Goal: Task Accomplishment & Management: Manage account settings

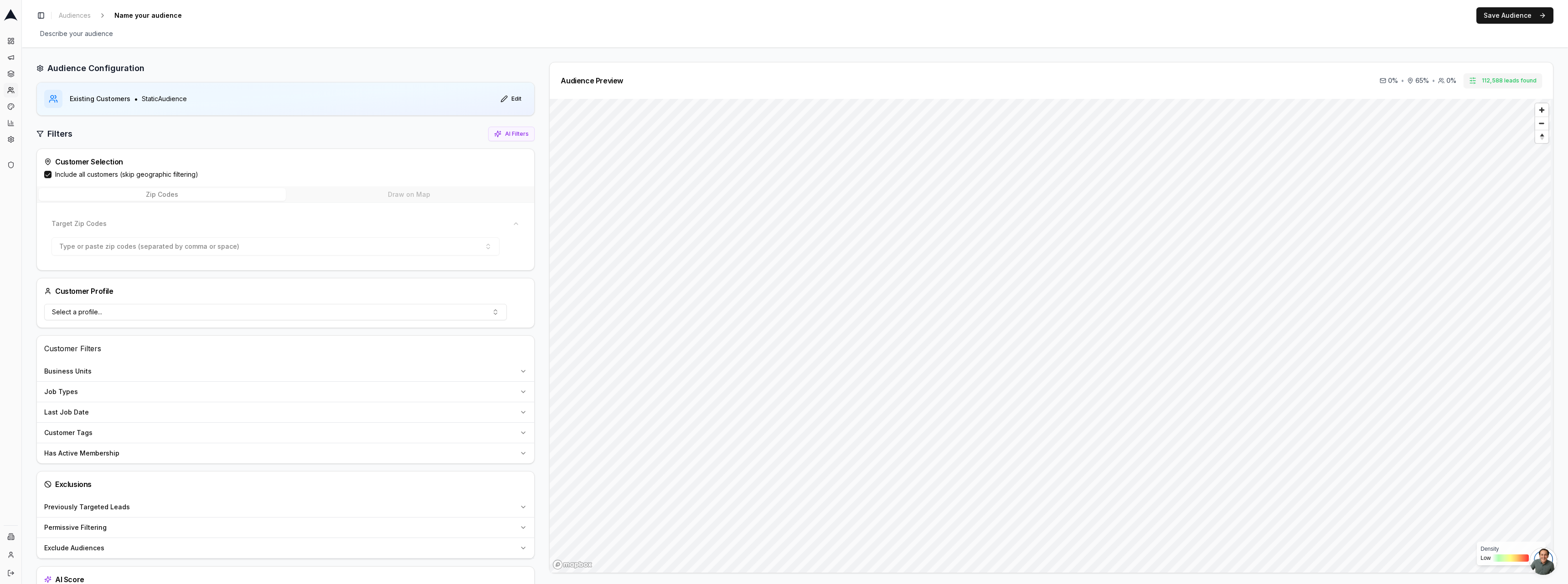
scroll to position [38, 0]
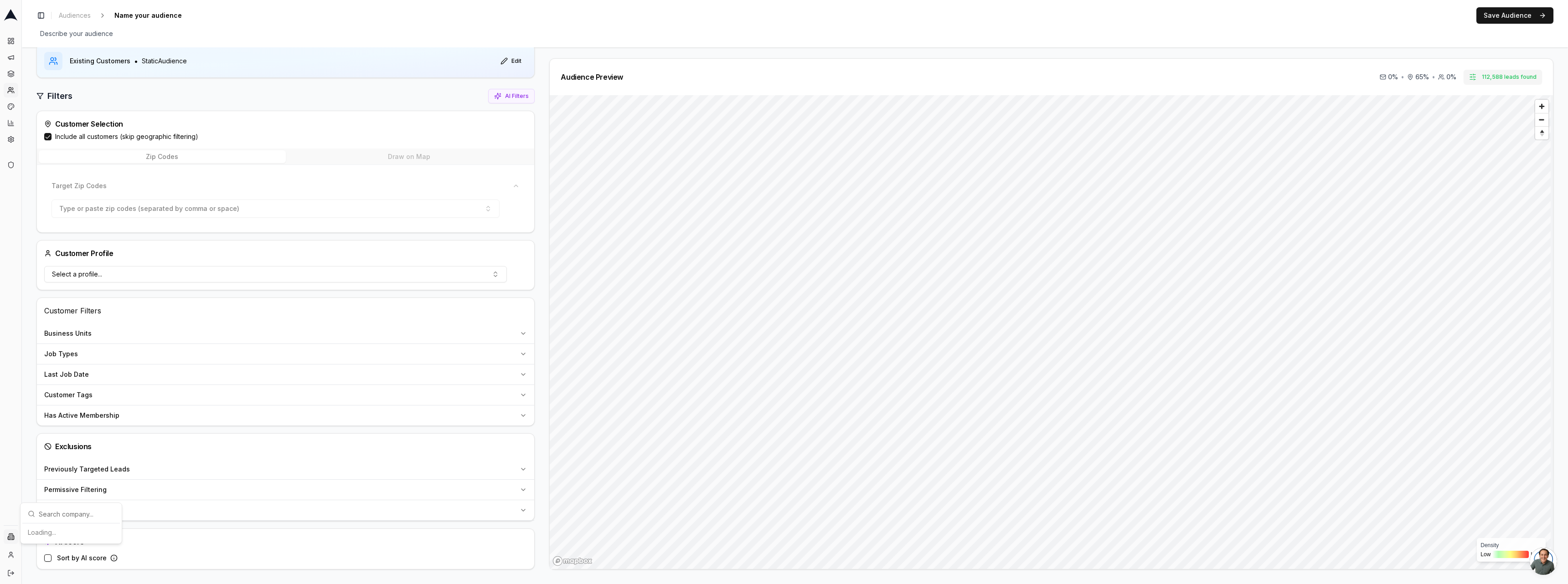
click at [14, 533] on html "Dashboard Campaigns Sequences Audiences Creatives Customer Analysis Settings Ad…" at bounding box center [784, 292] width 1568 height 584
click at [8, 77] on html "Dashboard Campaigns Sequences Audiences Creatives Customer Analysis Settings Ad…" at bounding box center [784, 292] width 1568 height 584
click at [10, 69] on link "Sequences" at bounding box center [11, 74] width 15 height 15
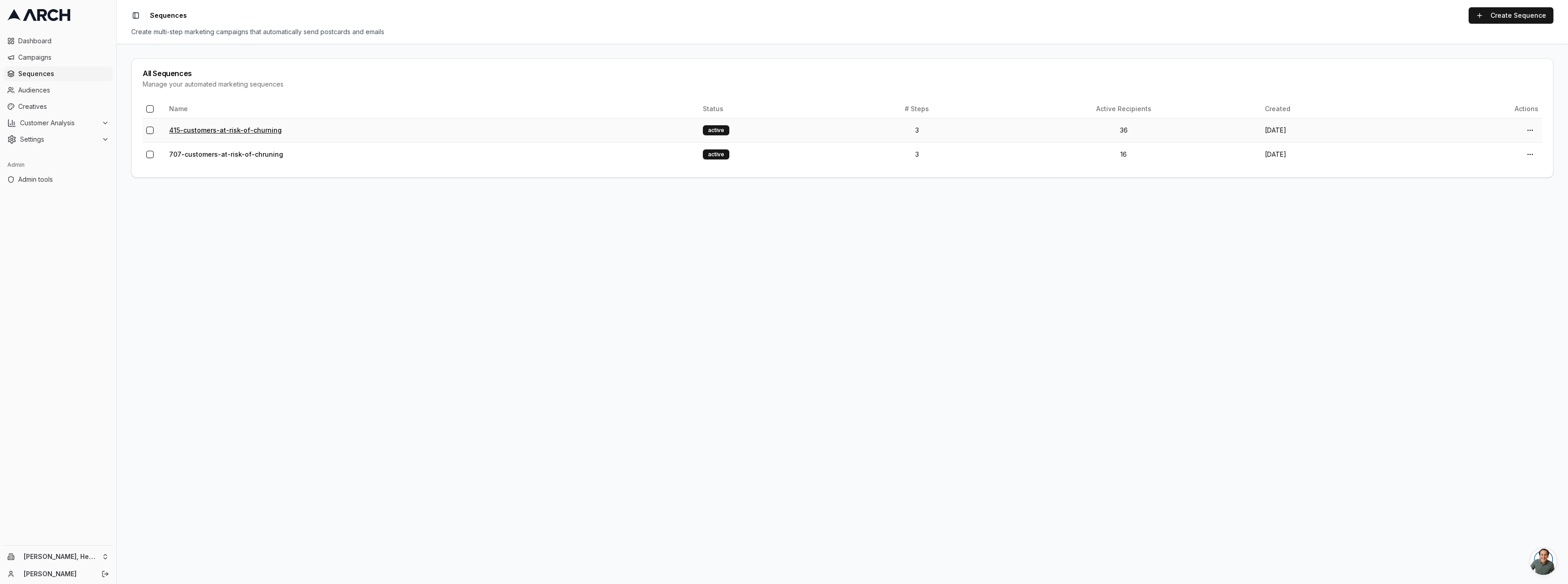
click at [263, 128] on link "415-customers-at-risk-of-churning" at bounding box center [225, 130] width 113 height 8
click at [209, 153] on link "707-customers-at-risk-of-chruning" at bounding box center [226, 154] width 114 height 8
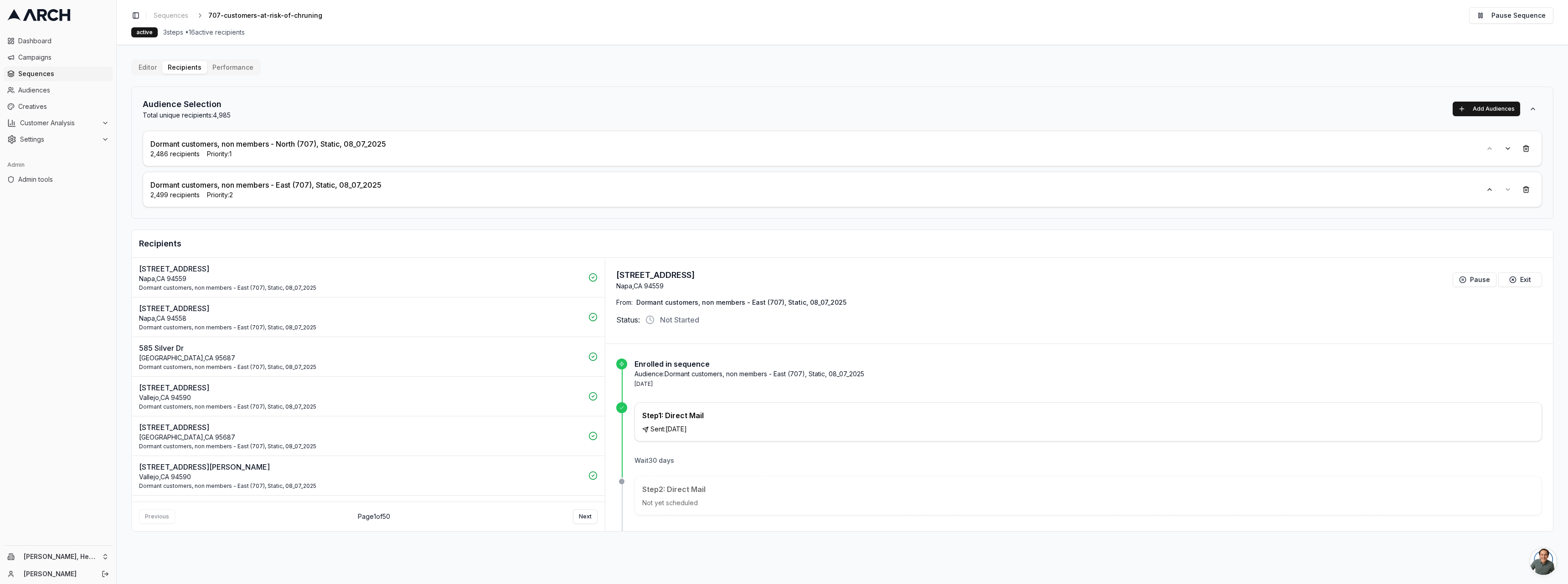
click at [151, 68] on button "Editor" at bounding box center [148, 67] width 29 height 13
click at [222, 63] on button "Performance" at bounding box center [233, 67] width 52 height 13
click at [203, 69] on button "Recipients" at bounding box center [184, 67] width 44 height 13
click at [284, 315] on p "Napa , CA 94558" at bounding box center [360, 318] width 444 height 9
click at [307, 428] on p "124 Carlton Ave" at bounding box center [360, 427] width 444 height 11
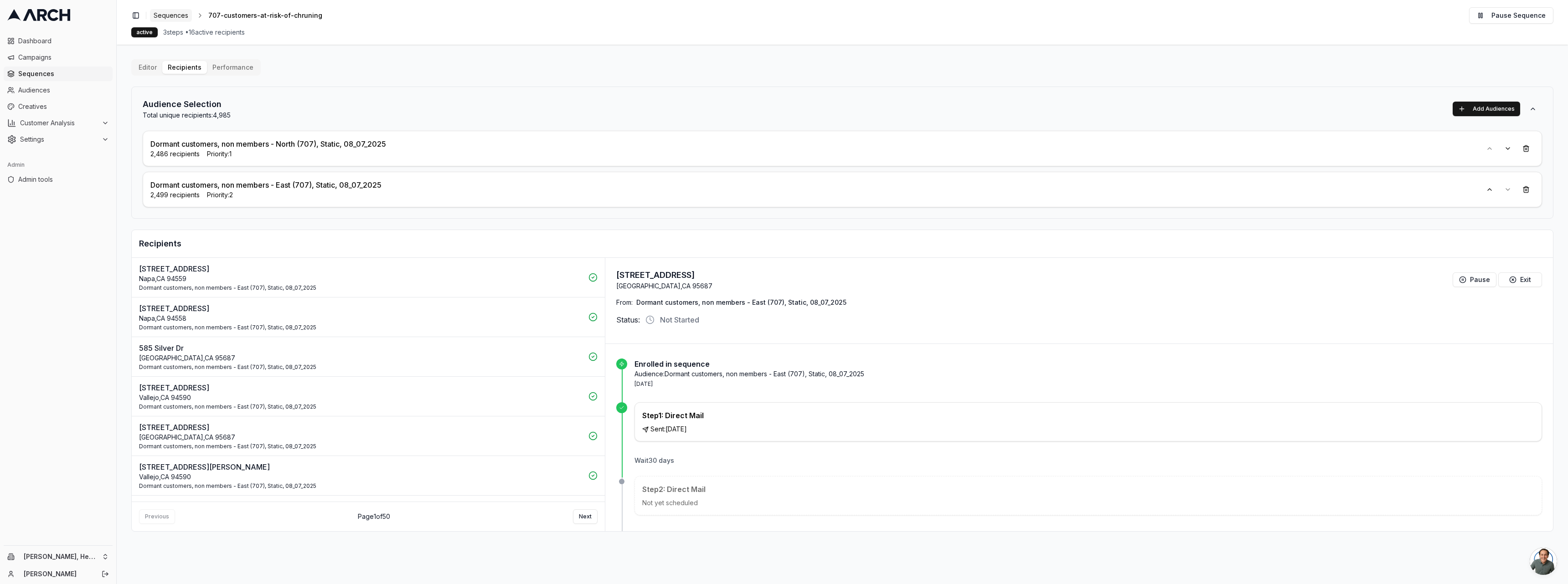
click at [176, 15] on span "Sequences" at bounding box center [170, 15] width 35 height 9
click at [178, 18] on span "Sequences" at bounding box center [170, 15] width 35 height 9
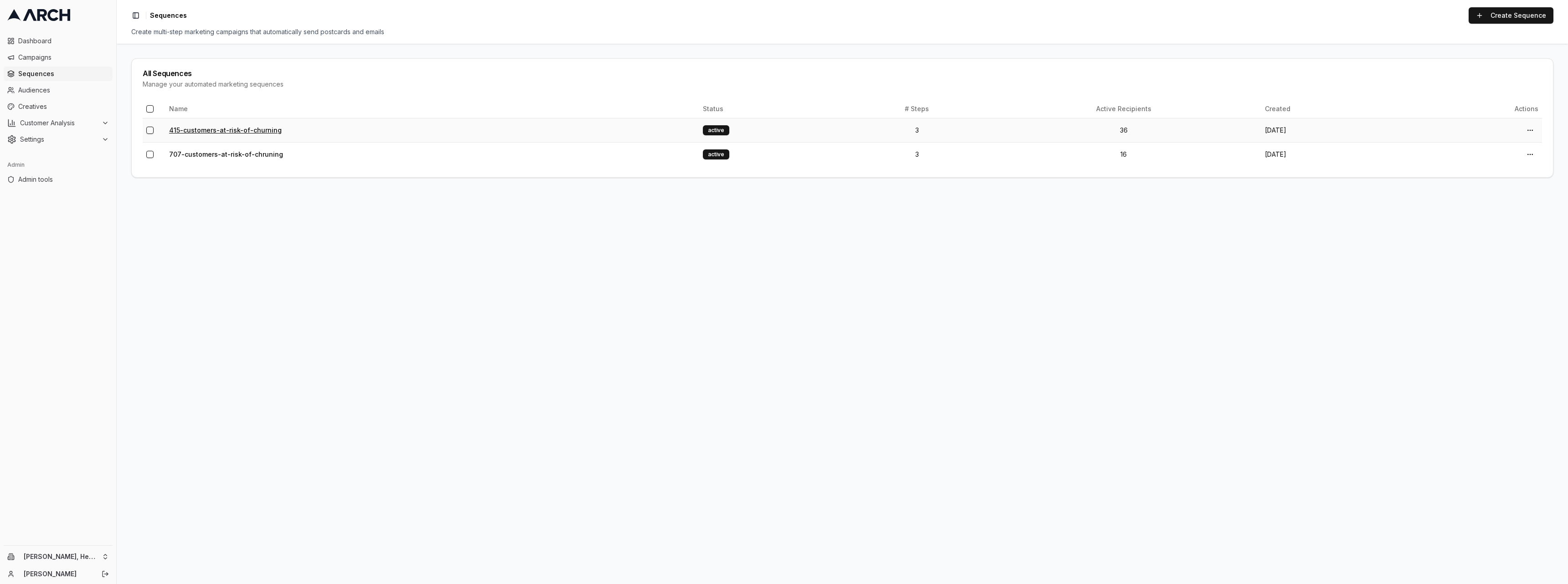
click at [268, 128] on link "415-customers-at-risk-of-churning" at bounding box center [225, 130] width 113 height 8
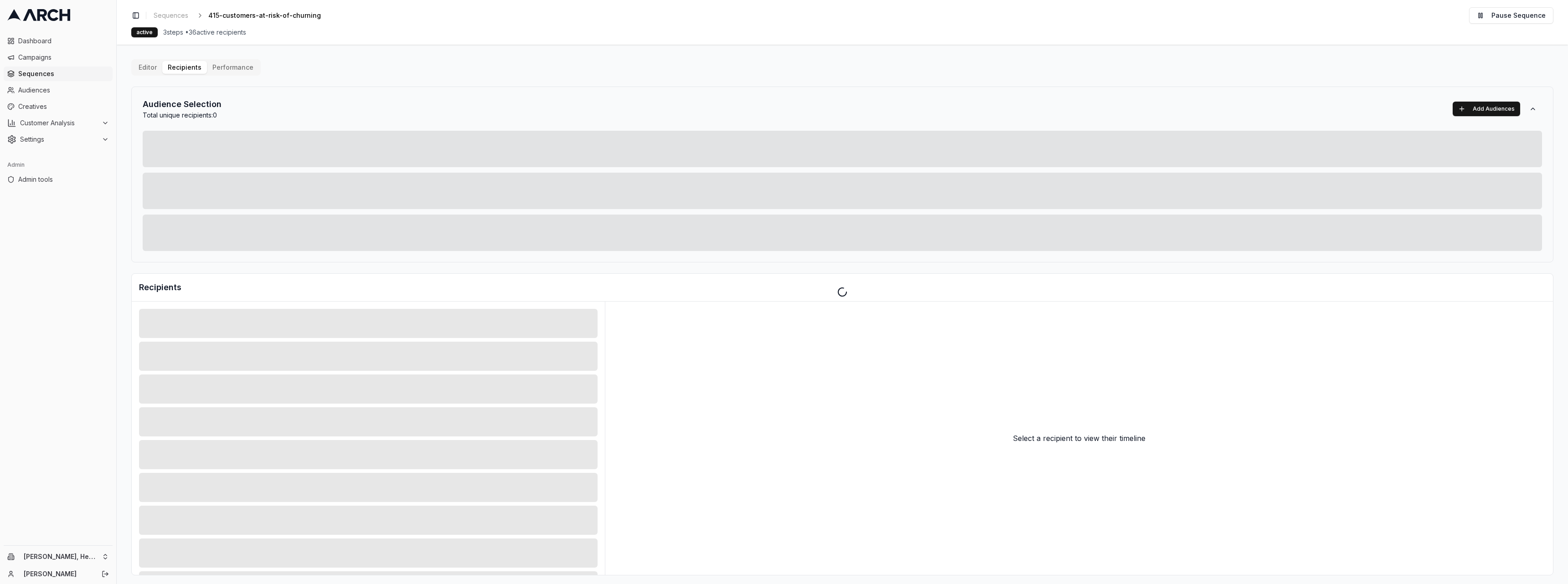
click at [187, 68] on div "Editor Recipients Performance Audience Selection Total unique recipients: 0 Add…" at bounding box center [842, 317] width 1422 height 516
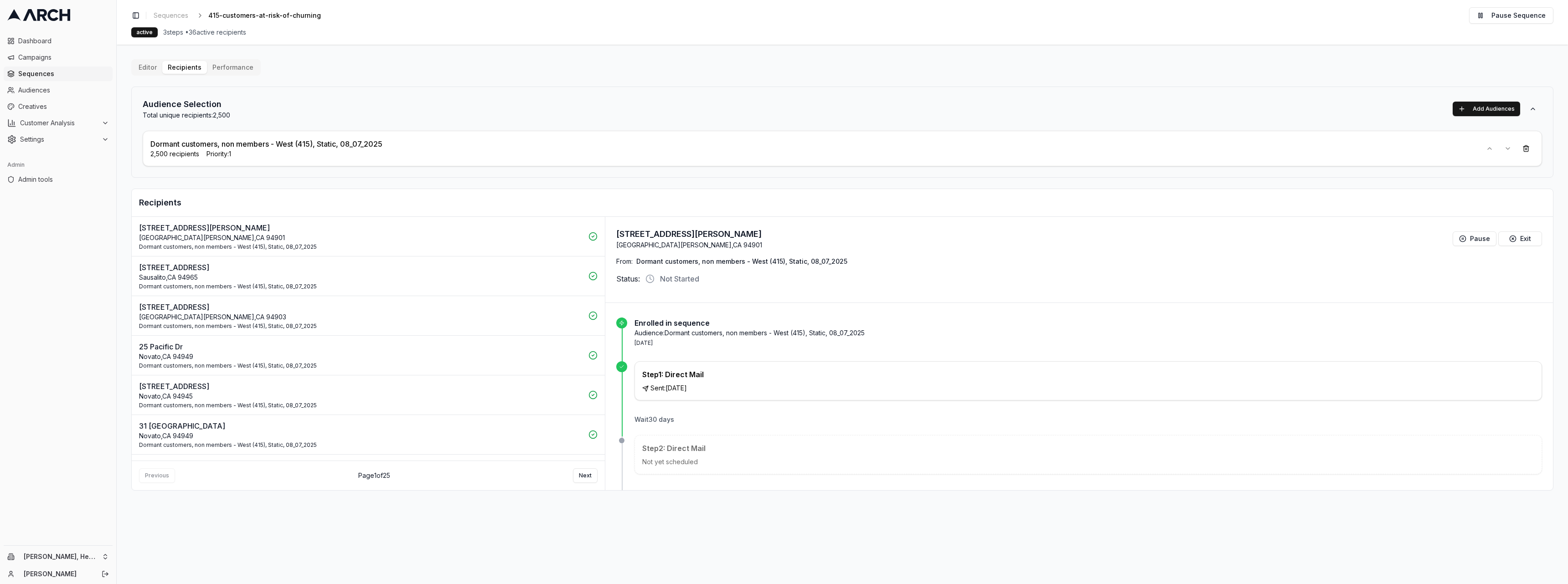
click at [516, 296] on button "27 Red Rock Way San Rafael , CA 94903 Dormant customers, non members - West (41…" at bounding box center [368, 316] width 473 height 40
click at [513, 408] on p "Dormant customers, non members - West (415), Static, 08_07_2025" at bounding box center [360, 405] width 444 height 7
click at [455, 247] on p "Dormant customers, non members - West (415), Static, 08_07_2025" at bounding box center [360, 247] width 444 height 7
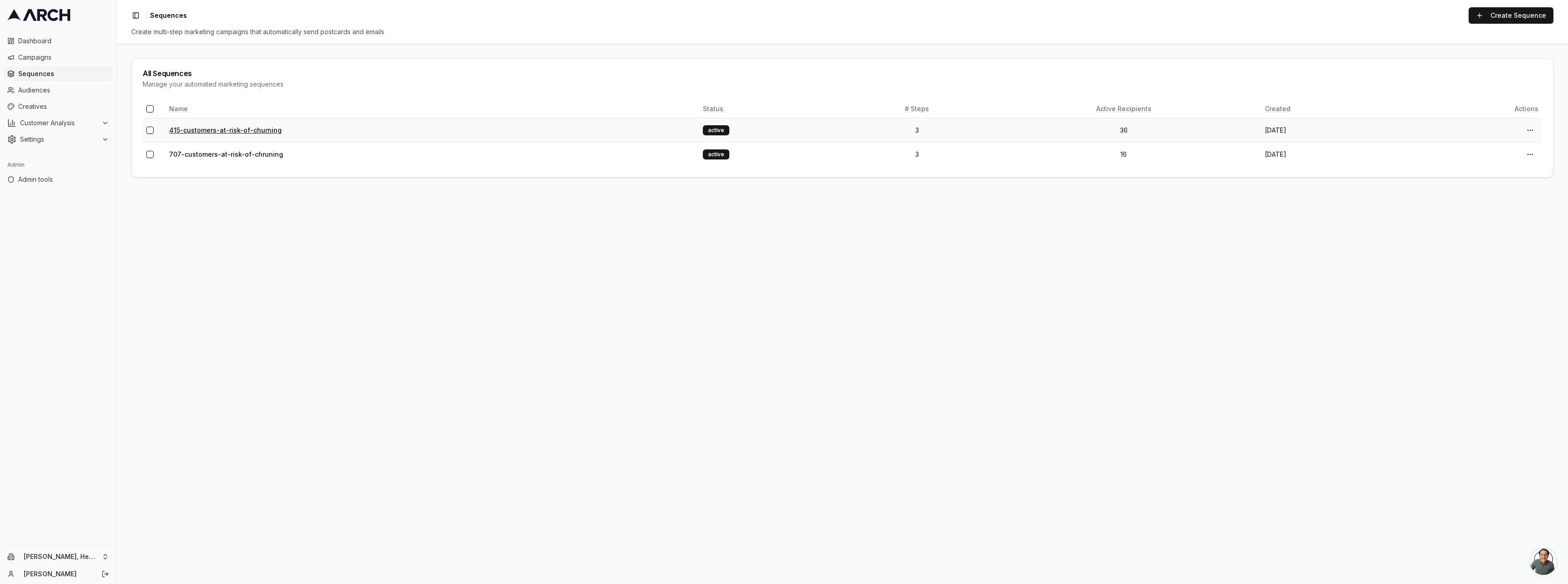
click at [258, 128] on link "415-customers-at-risk-of-churning" at bounding box center [225, 130] width 113 height 8
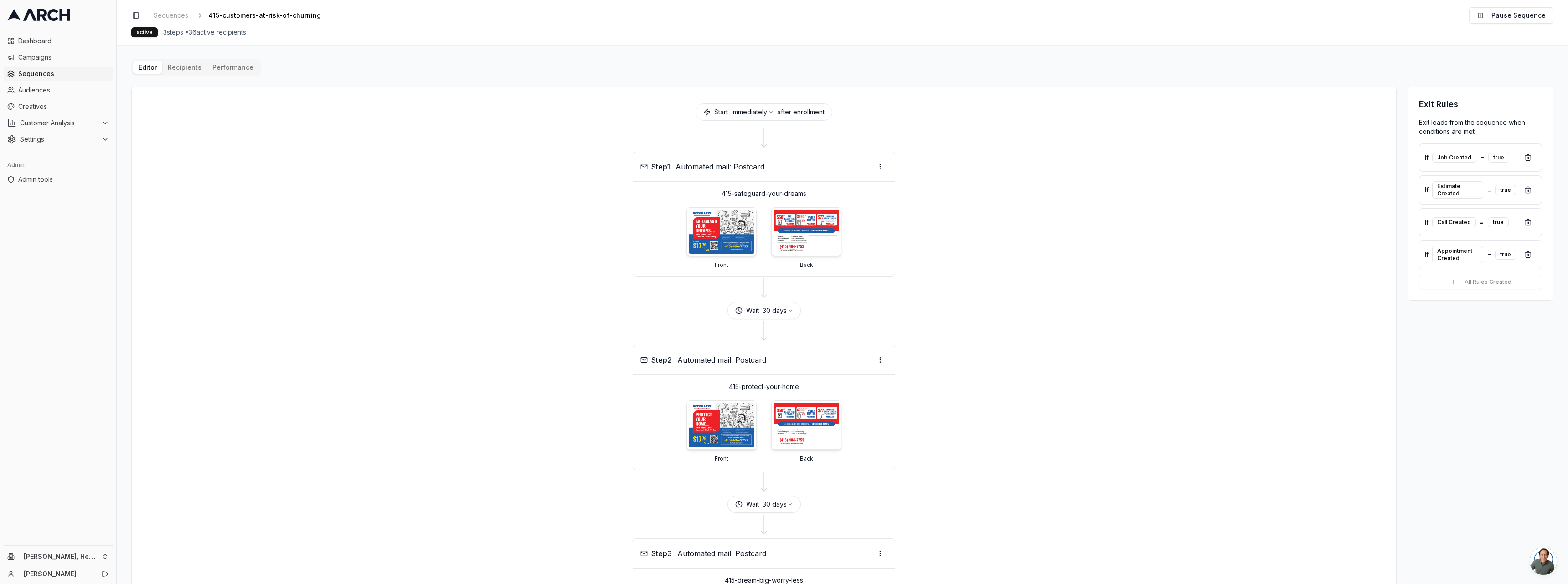
click at [187, 71] on div "Editor Recipients Performance Start immediately after enrollment Step 1 Automat…" at bounding box center [842, 396] width 1422 height 674
